Goal: Find specific page/section: Find specific page/section

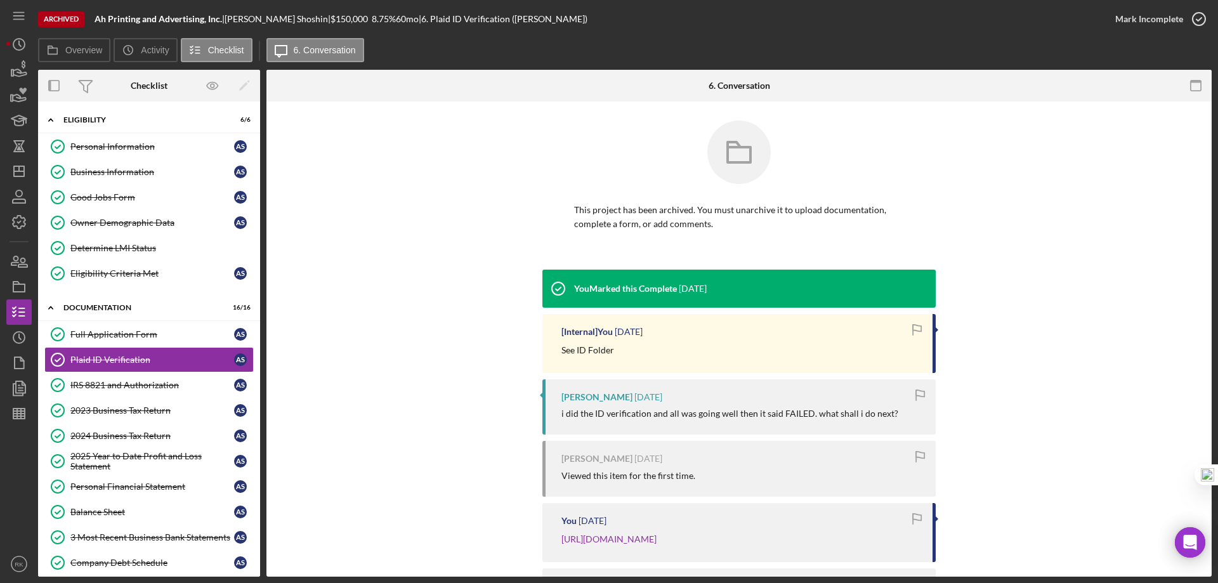
scroll to position [95, 0]
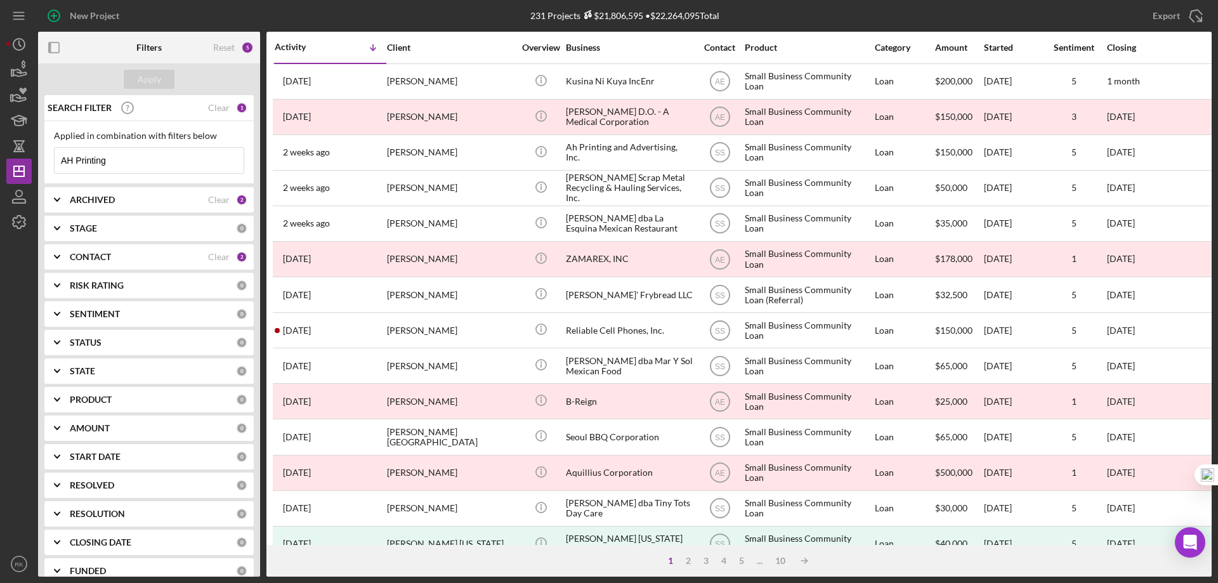
click at [83, 257] on b "CONTACT" at bounding box center [90, 257] width 41 height 10
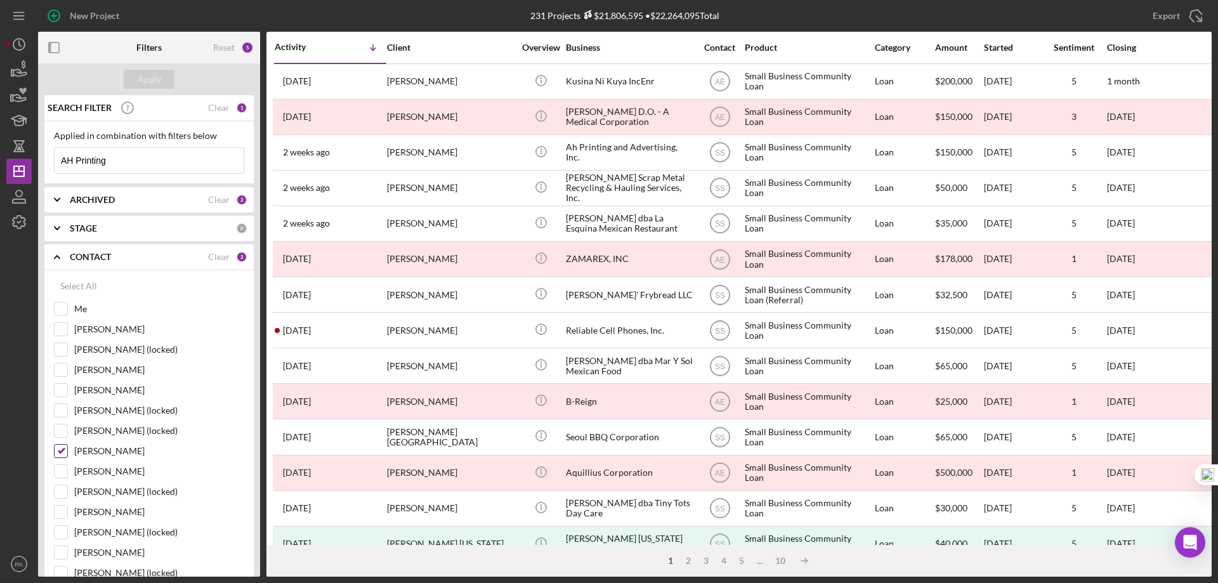
drag, startPoint x: 63, startPoint y: 449, endPoint x: 59, endPoint y: 423, distance: 26.4
click at [63, 449] on input "[PERSON_NAME]" at bounding box center [61, 451] width 13 height 13
checkbox input "false"
click at [59, 307] on input "Me" at bounding box center [61, 309] width 13 height 13
checkbox input "true"
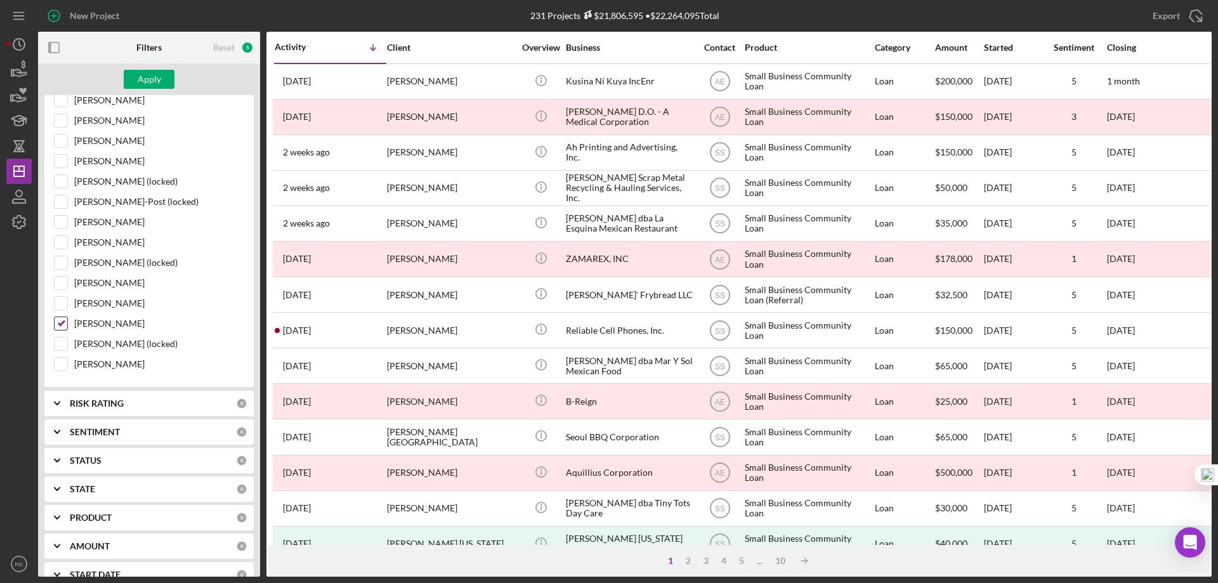
click at [62, 325] on input "[PERSON_NAME]" at bounding box center [61, 323] width 13 height 13
checkbox input "false"
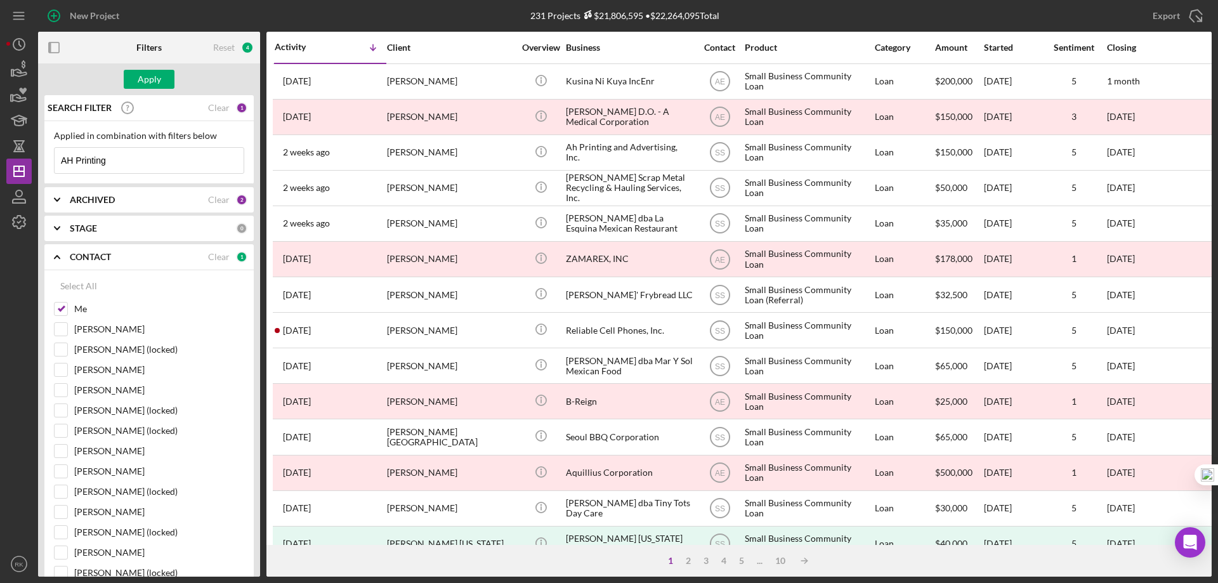
click at [82, 202] on b "ARCHIVED" at bounding box center [92, 200] width 45 height 10
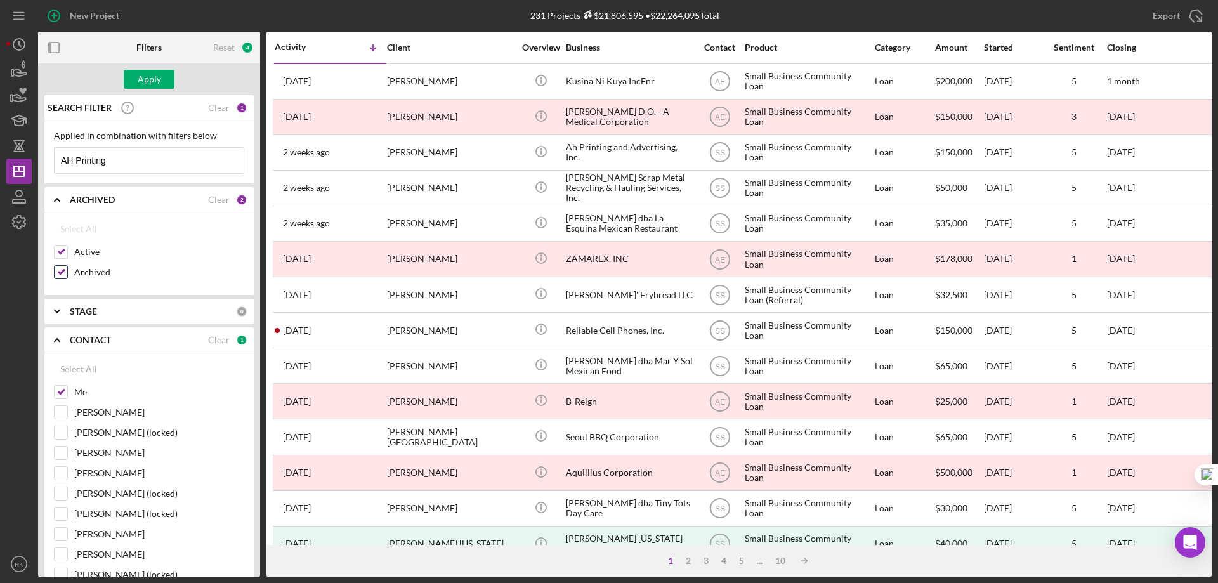
click at [63, 270] on input "Archived" at bounding box center [61, 272] width 13 height 13
checkbox input "false"
click at [146, 82] on div "Apply" at bounding box center [149, 79] width 23 height 19
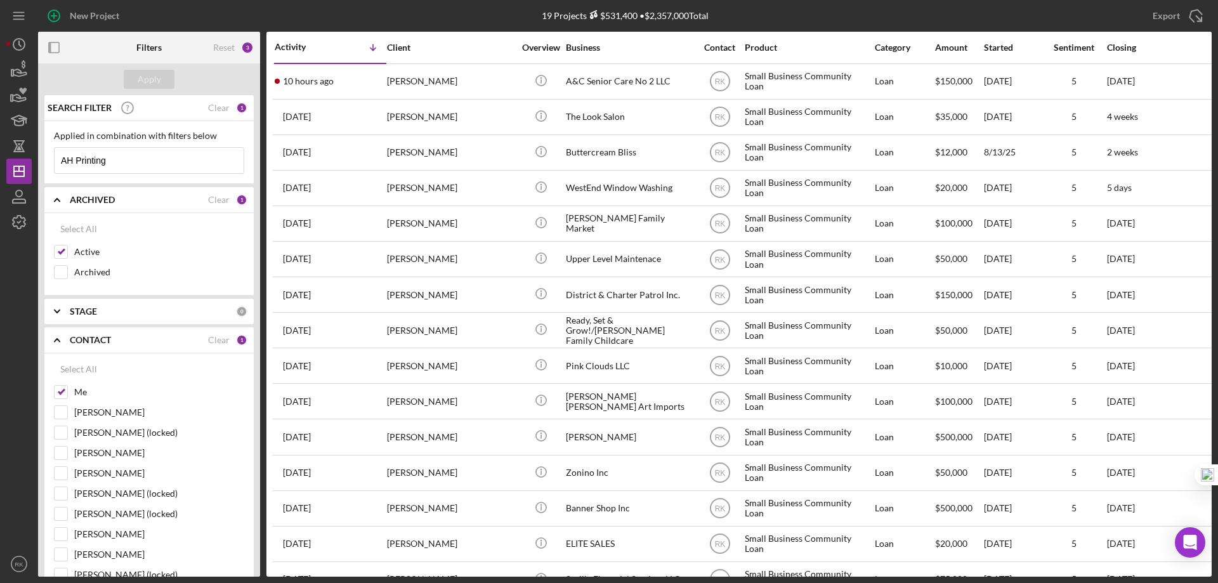
drag, startPoint x: 124, startPoint y: 160, endPoint x: 43, endPoint y: 171, distance: 81.9
click at [43, 171] on div "SEARCH FILTER Clear 1 Applied in combination with filters below AH Printing Ico…" at bounding box center [149, 336] width 222 height 482
click at [153, 83] on div "Apply" at bounding box center [149, 79] width 23 height 19
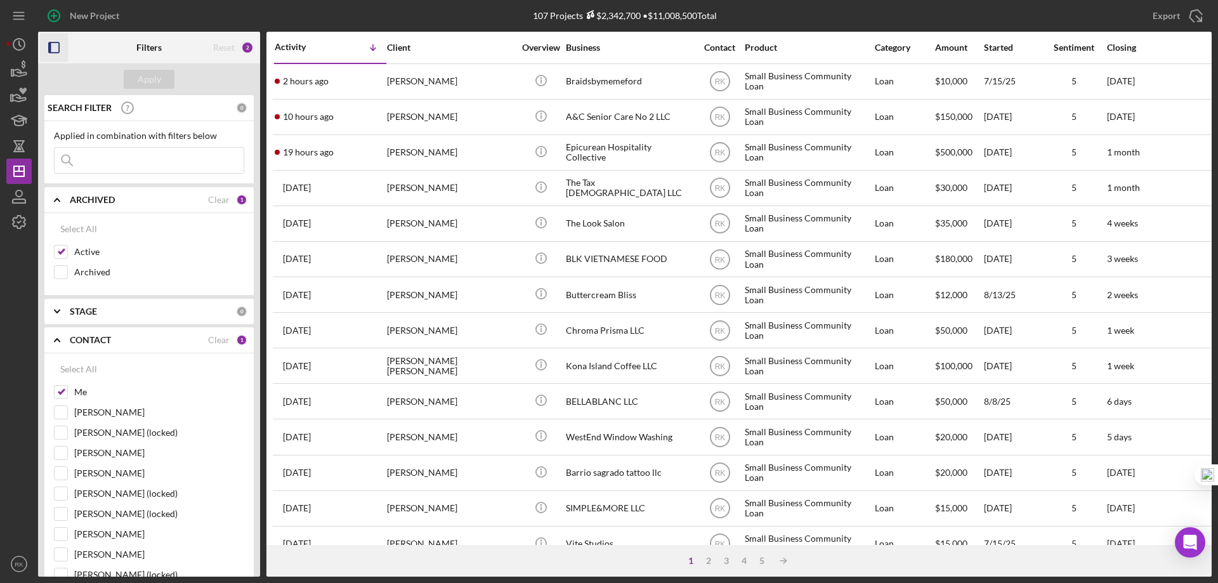
click at [58, 49] on icon "button" at bounding box center [54, 48] width 29 height 29
